Goal: Browse casually: Explore the website without a specific task or goal

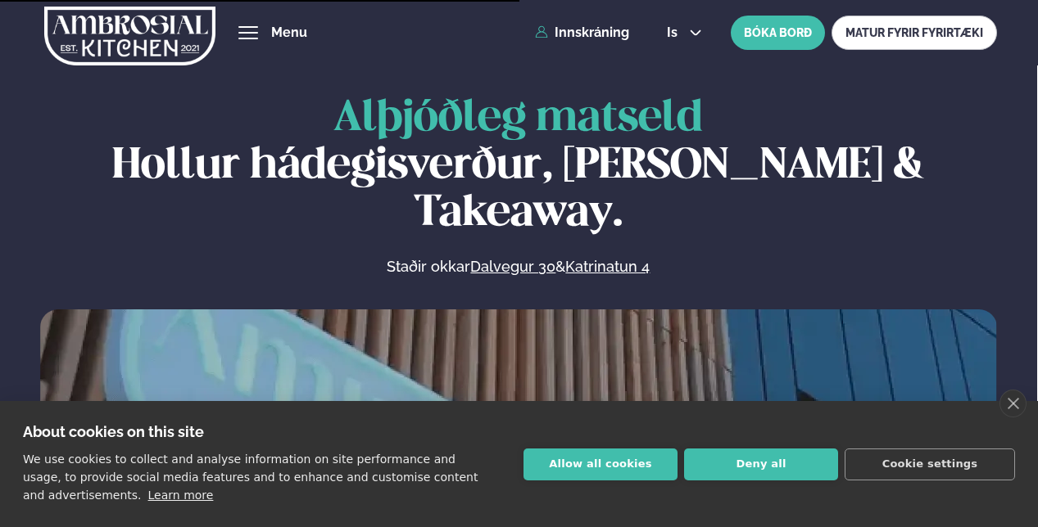
scroll to position [676, 0]
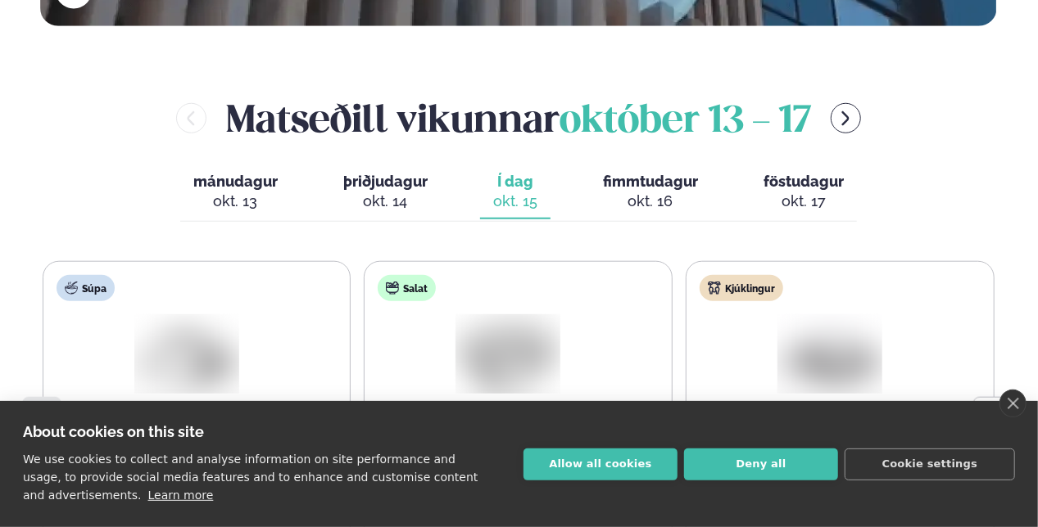
click at [595, 481] on div "About cookies on this site We use cookies to collect and analyse information on…" at bounding box center [519, 464] width 1038 height 126
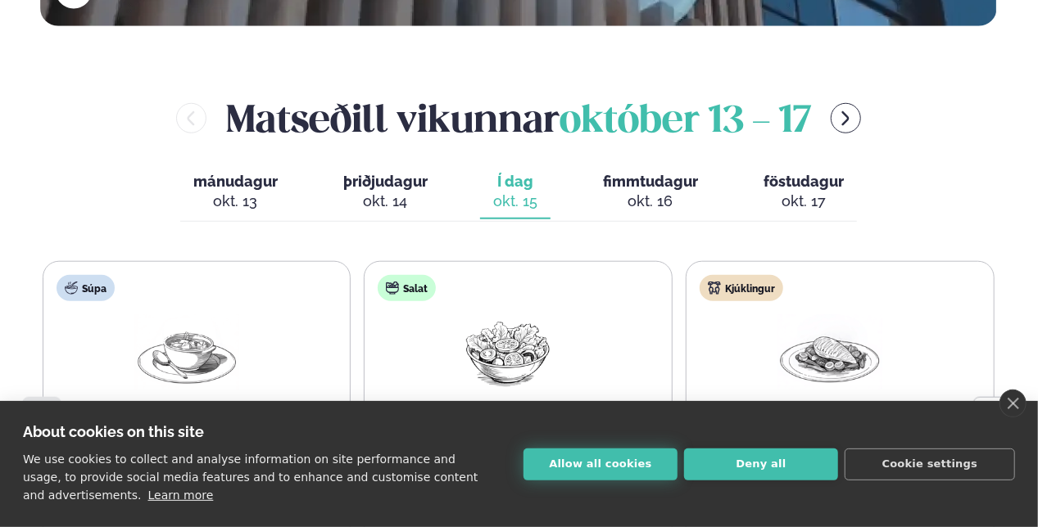
click at [595, 465] on button "Allow all cookies" at bounding box center [600, 465] width 154 height 32
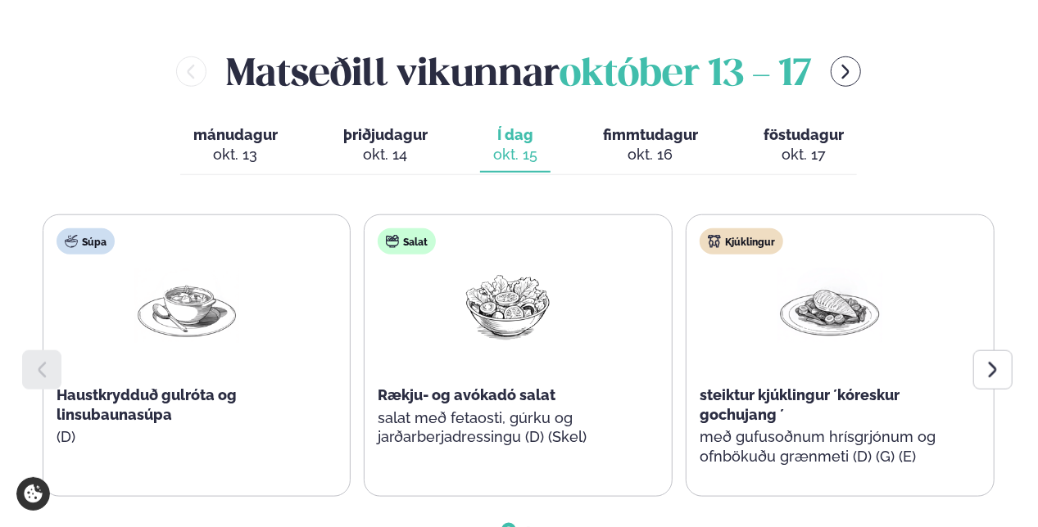
scroll to position [758, 0]
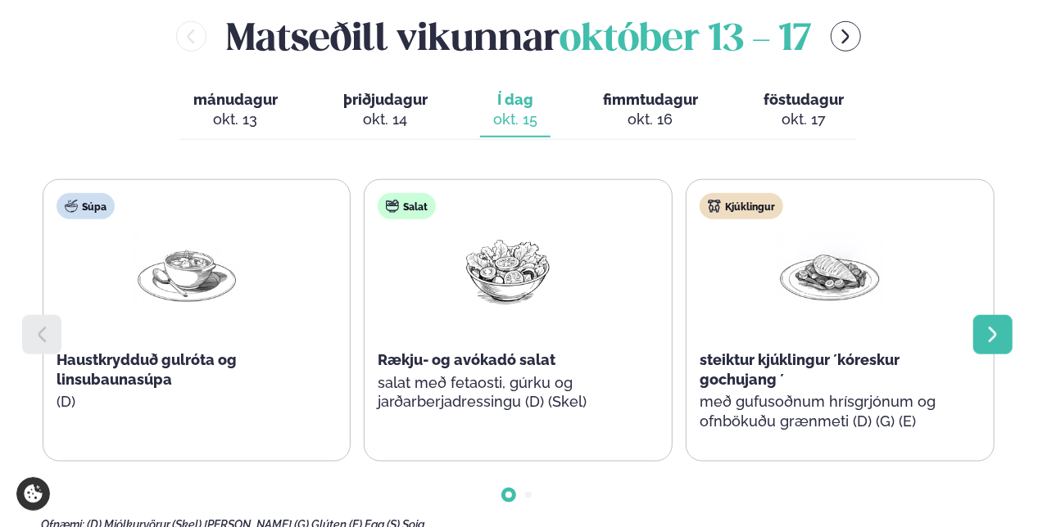
click at [1004, 315] on div at bounding box center [992, 334] width 39 height 39
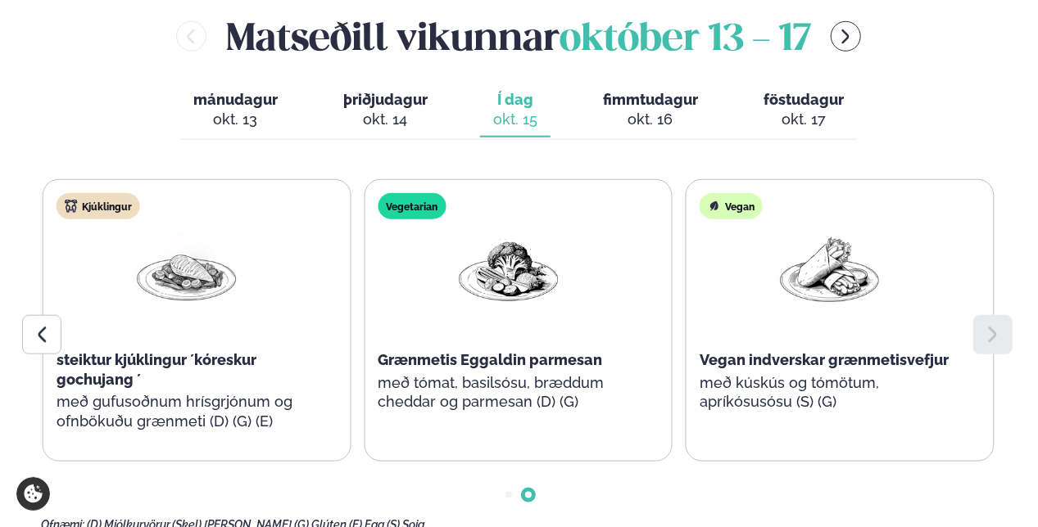
click at [1004, 315] on div at bounding box center [992, 334] width 39 height 39
click at [47, 315] on div at bounding box center [41, 334] width 39 height 39
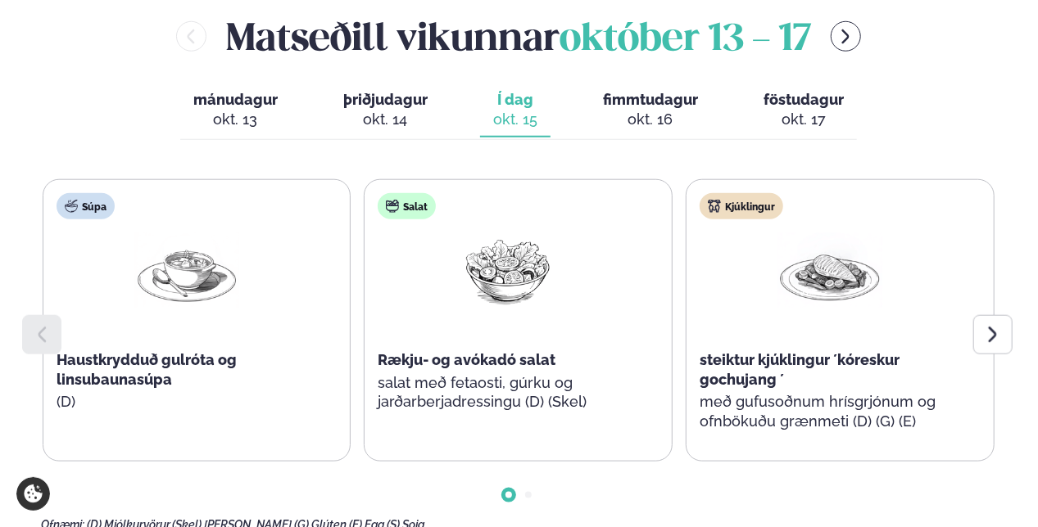
click at [47, 315] on div at bounding box center [41, 334] width 39 height 39
click at [994, 325] on icon at bounding box center [993, 335] width 20 height 20
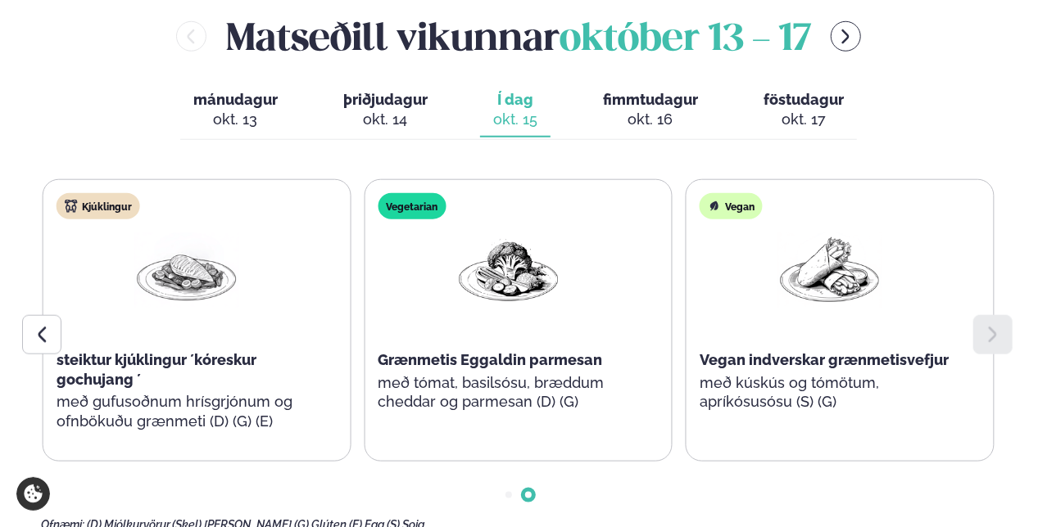
click at [994, 325] on icon at bounding box center [993, 335] width 20 height 20
